Goal: Find specific page/section: Find specific page/section

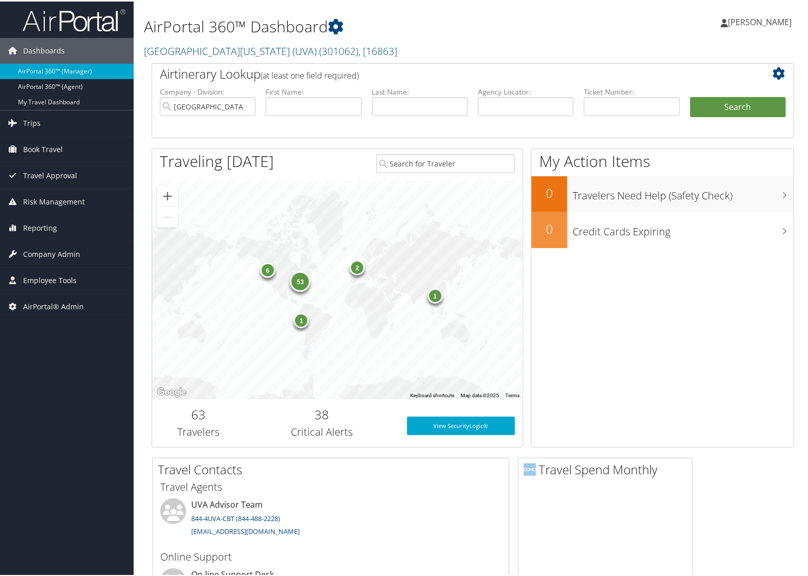
click at [214, 255] on div "2 6 53 1 1" at bounding box center [337, 288] width 370 height 218
click at [40, 254] on span "Company Admin" at bounding box center [51, 253] width 57 height 26
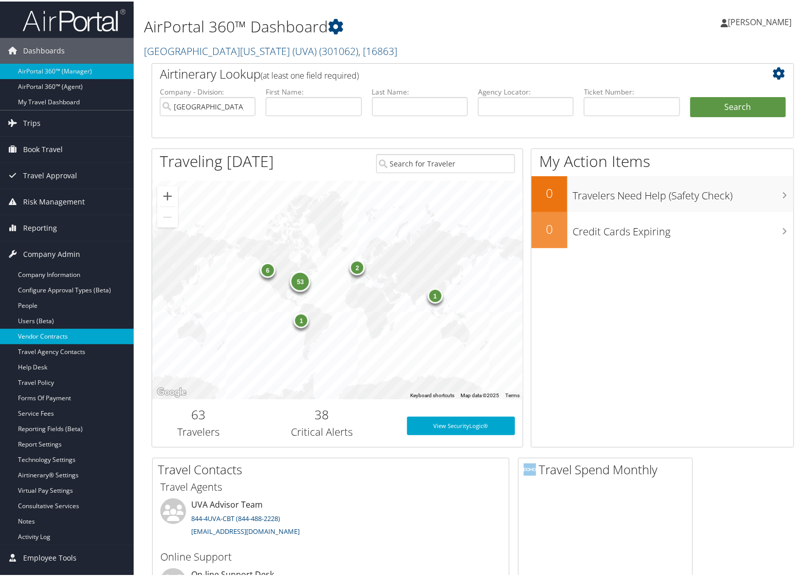
click at [54, 337] on link "Vendor Contracts" at bounding box center [67, 334] width 134 height 15
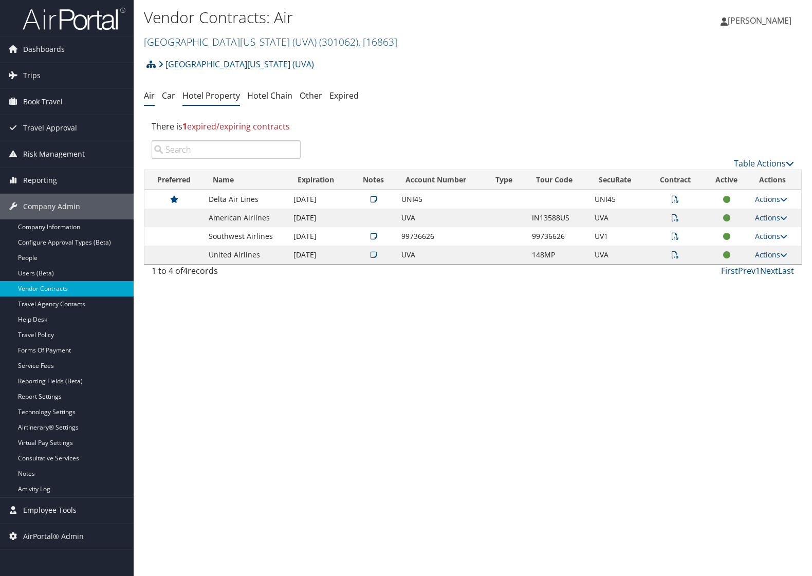
click at [209, 96] on link "Hotel Property" at bounding box center [211, 95] width 58 height 11
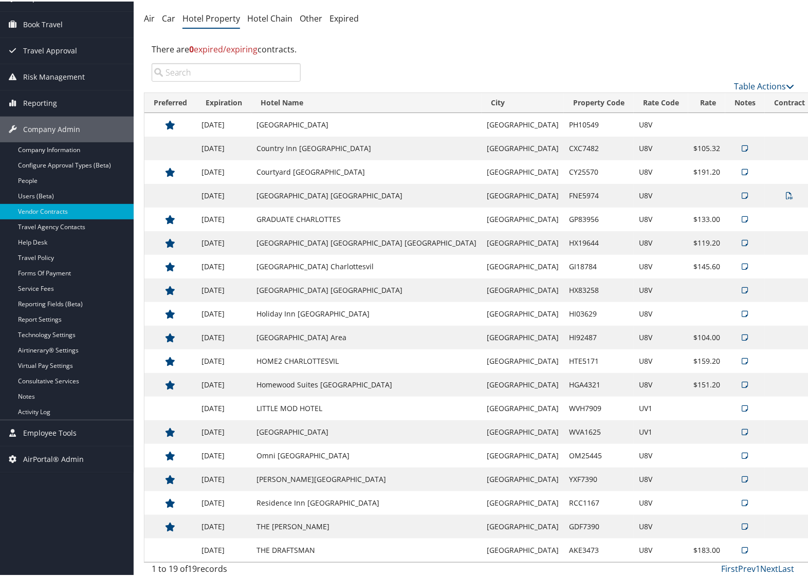
scroll to position [83, 0]
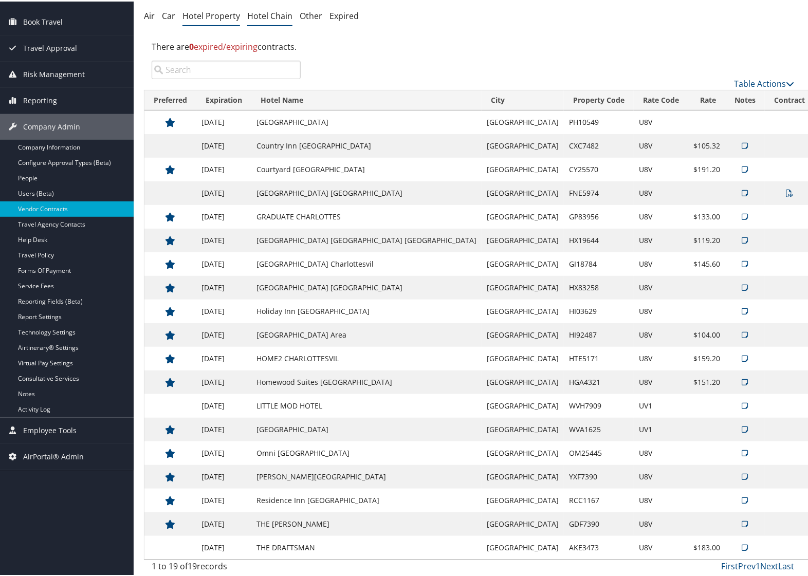
click at [270, 12] on link "Hotel Chain" at bounding box center [269, 14] width 45 height 11
